Goal: Check status

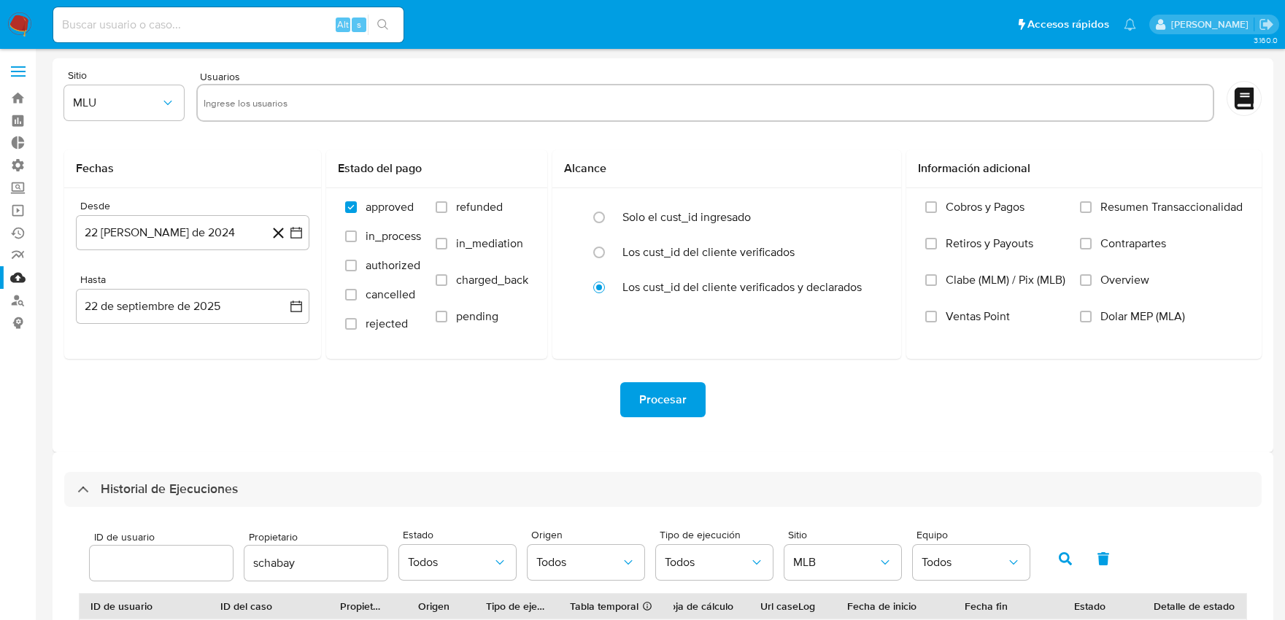
select select "10"
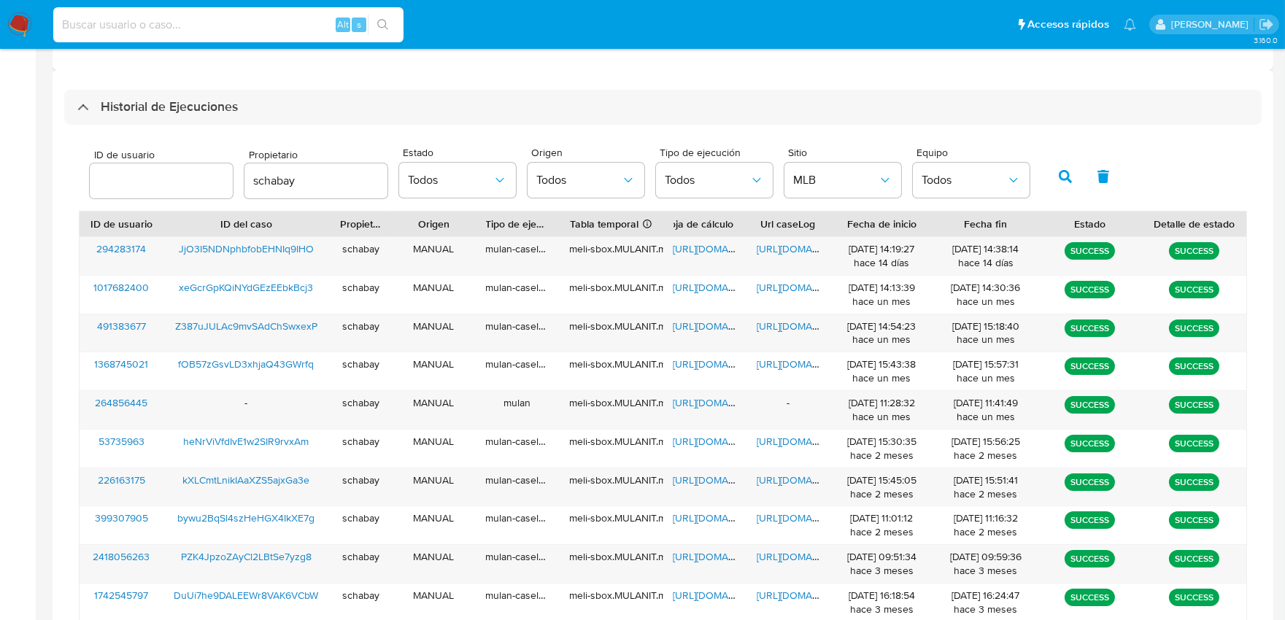
click at [259, 31] on input at bounding box center [228, 24] width 350 height 19
paste input "lChAUmwXlwkCDvNCvlc2Epnt"
type input "lChAUmwXlwkCDvNCvlc2Epnt"
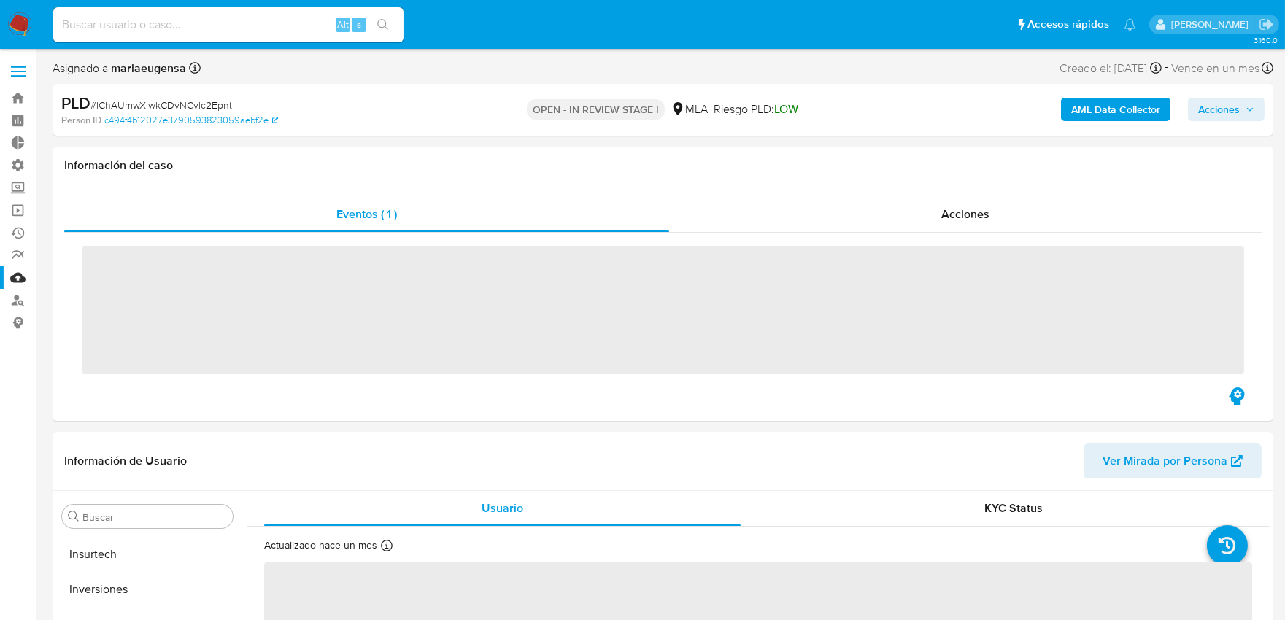
scroll to position [686, 0]
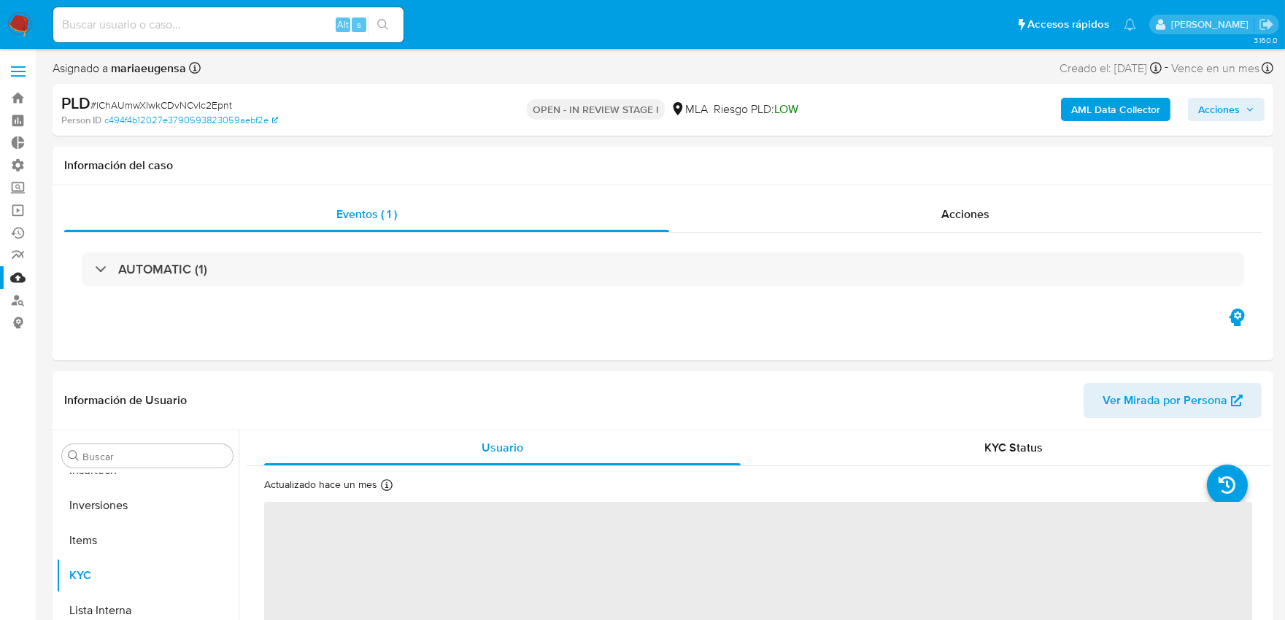
select select "10"
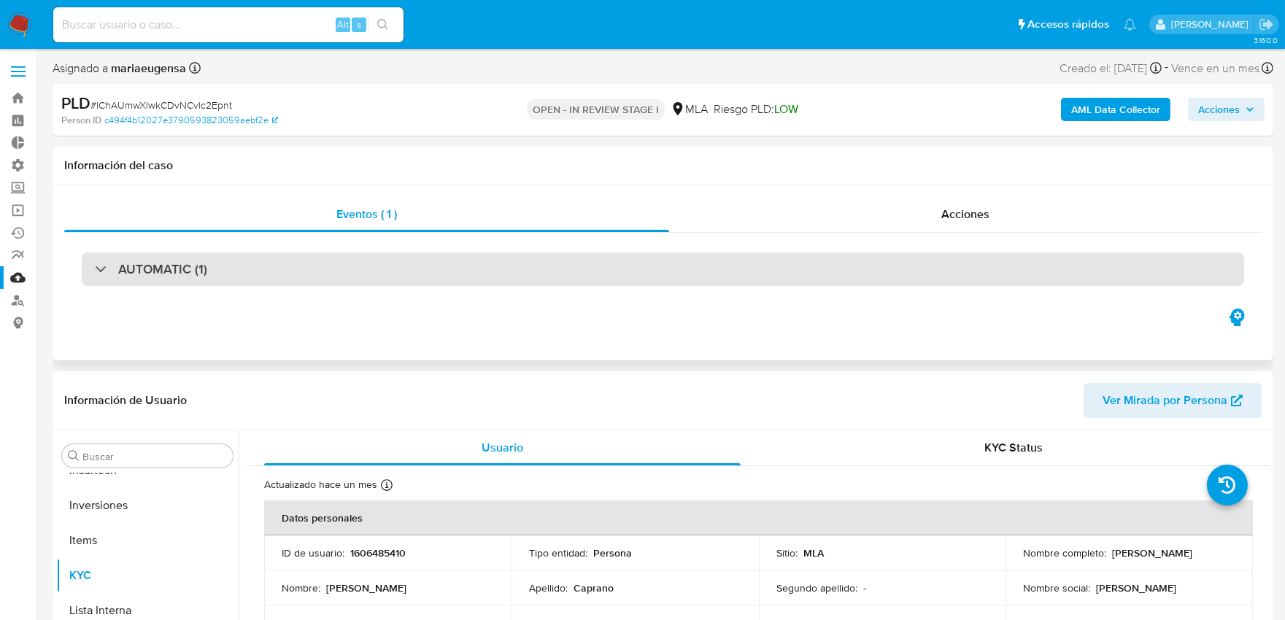
click at [186, 265] on h3 "AUTOMATIC (1)" at bounding box center [162, 269] width 89 height 16
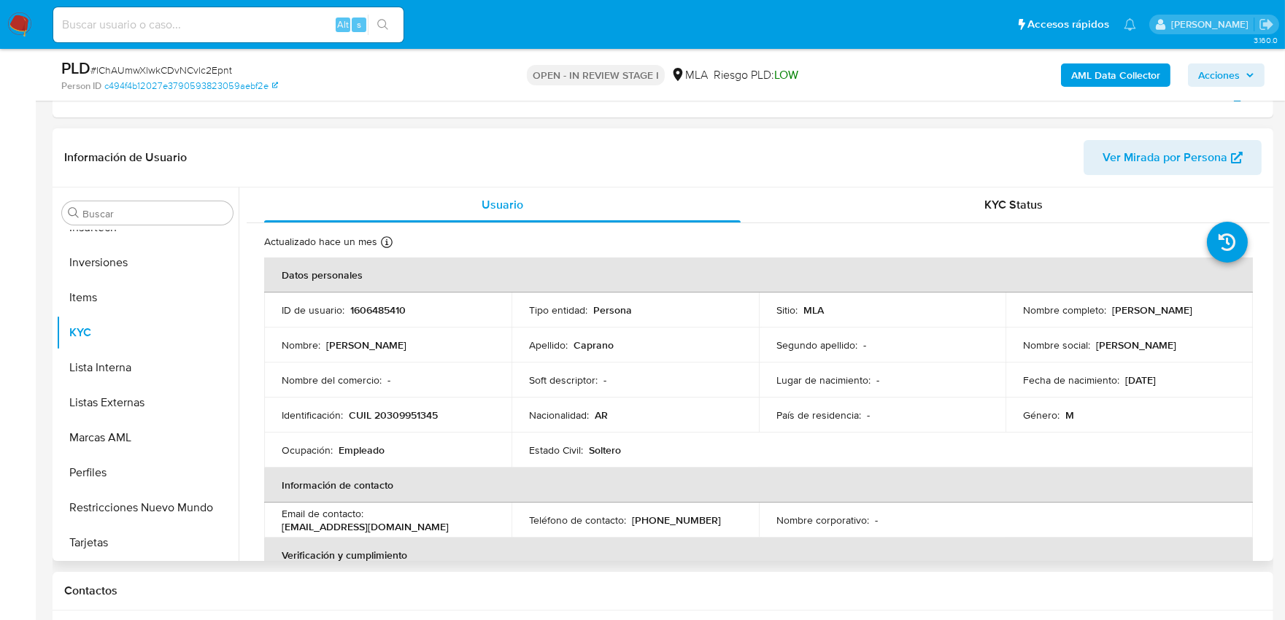
scroll to position [405, 0]
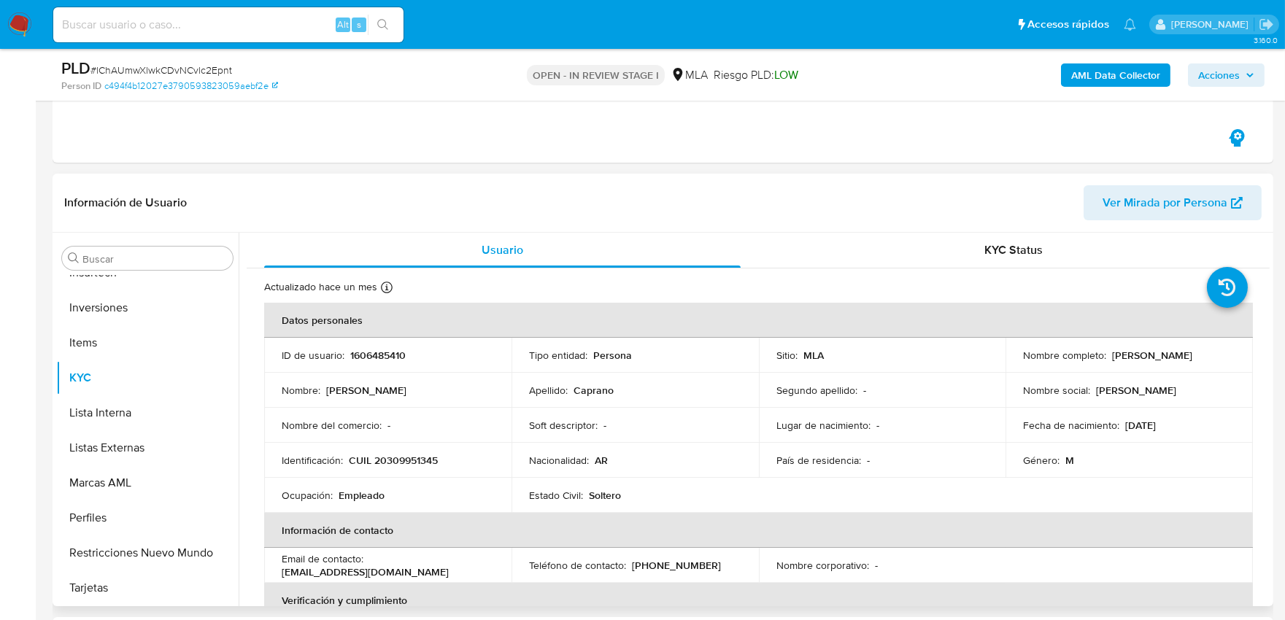
click at [375, 354] on p "1606485410" at bounding box center [377, 355] width 55 height 13
copy p "1606485410"
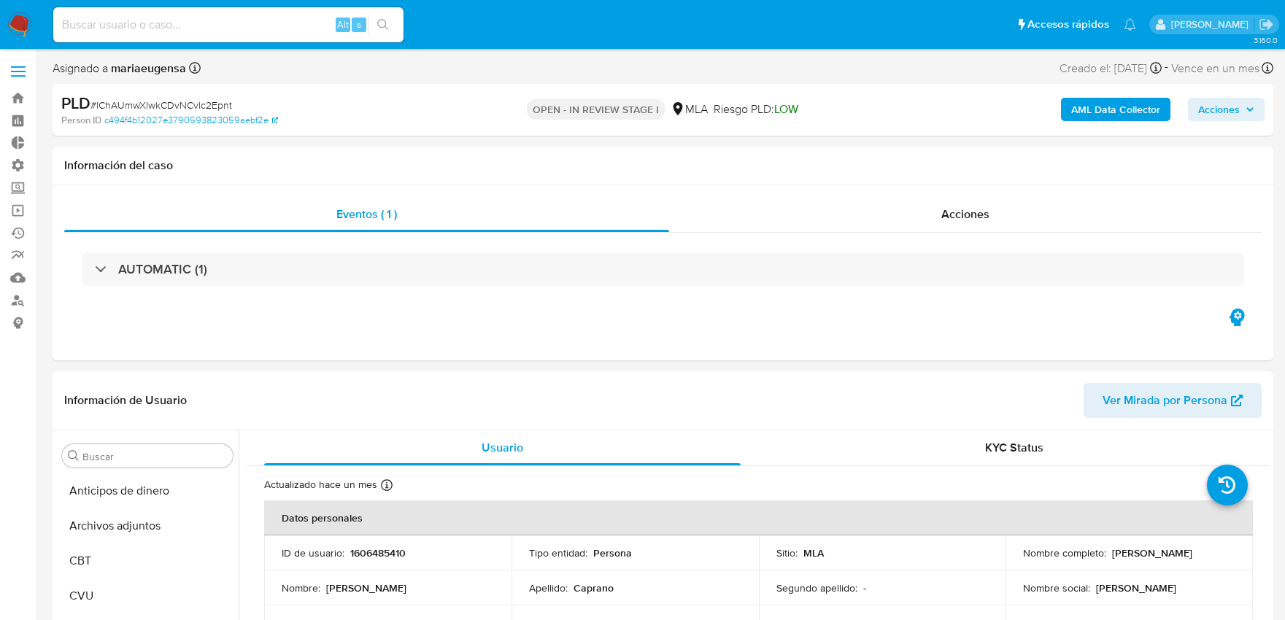
select select "10"
